Goal: Transaction & Acquisition: Purchase product/service

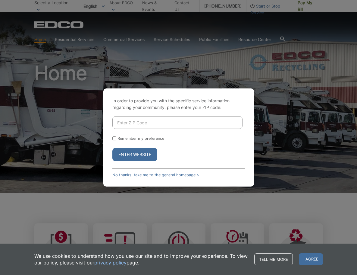
click at [139, 121] on input "Enter ZIP Code" at bounding box center [177, 122] width 130 height 13
type input "91942"
click at [133, 135] on form "91942 Remember my preference Enter Website" at bounding box center [178, 138] width 133 height 45
click at [131, 138] on label "Remember my preference" at bounding box center [141, 138] width 47 height 5
click at [116, 138] on input "Remember my preference" at bounding box center [114, 138] width 4 height 4
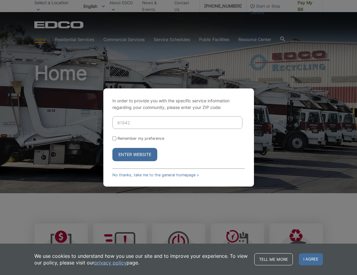
checkbox input "true"
click at [130, 152] on button "Enter Website" at bounding box center [134, 154] width 45 height 13
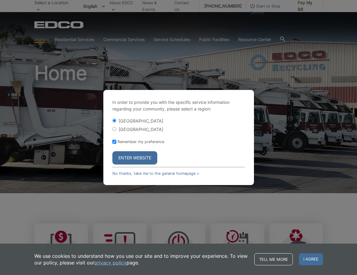
click at [147, 156] on button "Enter Website" at bounding box center [134, 157] width 45 height 13
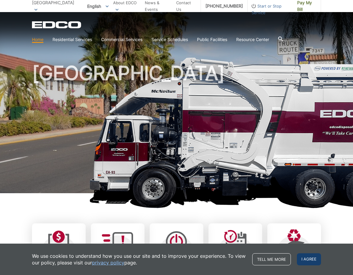
click at [313, 259] on span "I agree" at bounding box center [309, 259] width 24 height 12
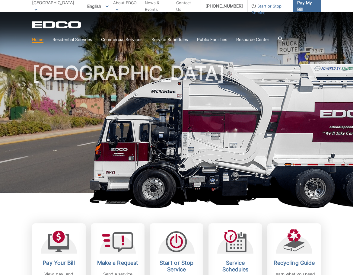
click at [304, 9] on span "Pay My Bill" at bounding box center [306, 5] width 19 height 13
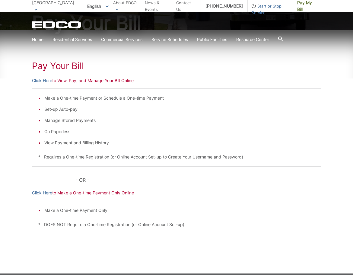
scroll to position [105, 0]
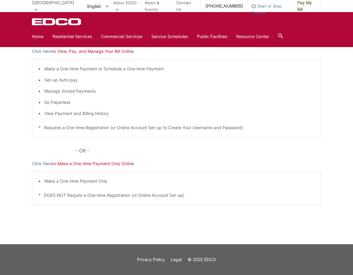
click at [77, 162] on p "Click Here to Make a One-time Payment Only Online" at bounding box center [176, 163] width 289 height 7
click at [120, 165] on p "Click Here to Make a One-time Payment Only Online" at bounding box center [176, 163] width 289 height 7
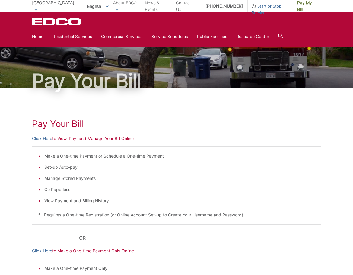
scroll to position [0, 0]
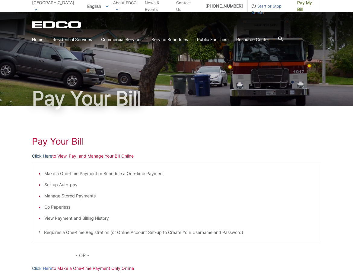
click at [49, 156] on link "Click Here" at bounding box center [42, 156] width 20 height 7
